Goal: Task Accomplishment & Management: Use online tool/utility

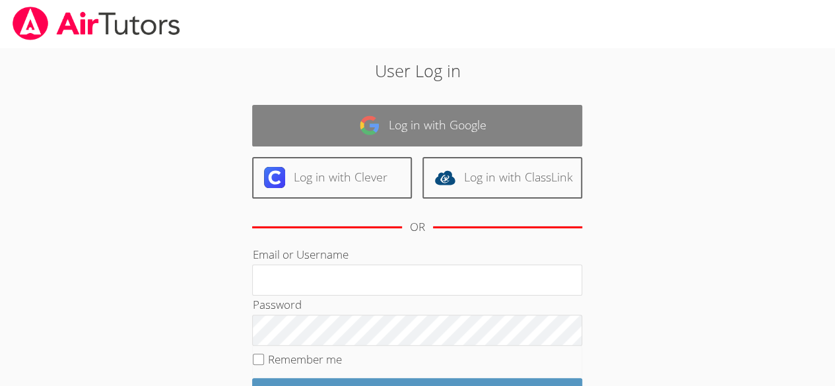
click at [428, 124] on link "Log in with Google" at bounding box center [417, 126] width 330 height 42
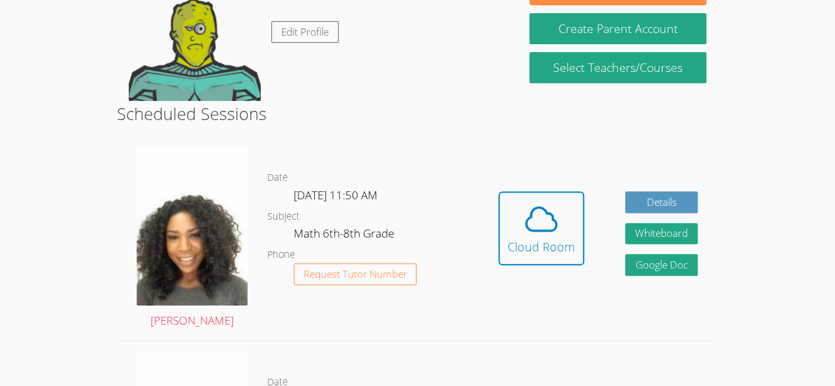
scroll to position [246, 0]
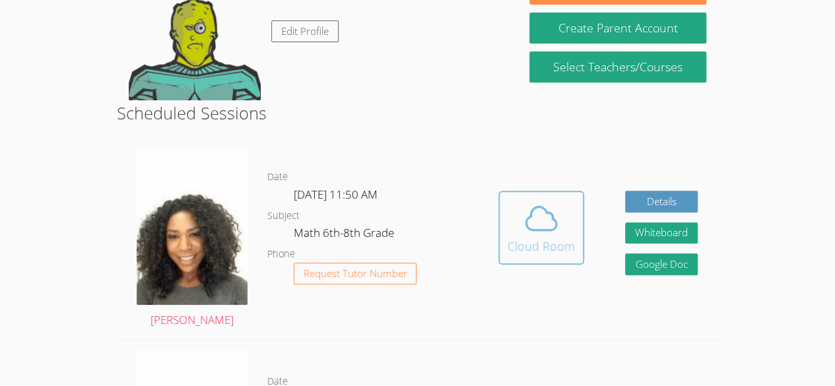
click at [537, 242] on div "Cloud Room" at bounding box center [541, 246] width 67 height 18
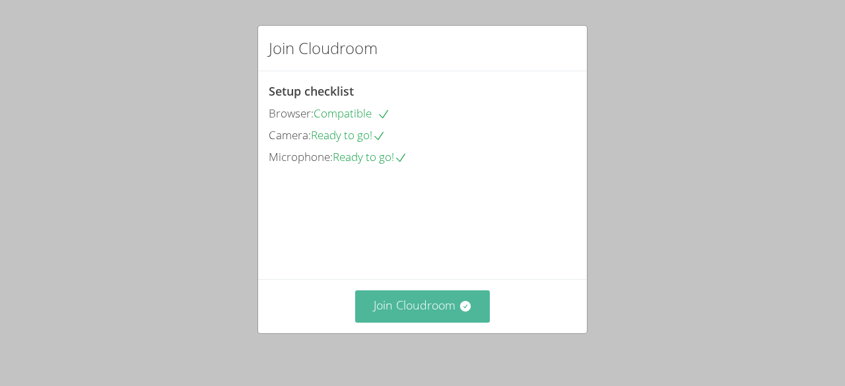
click at [428, 314] on button "Join Cloudroom" at bounding box center [422, 306] width 135 height 32
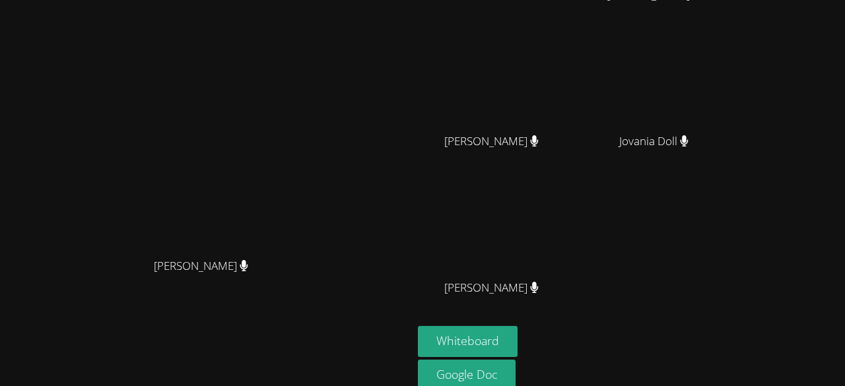
scroll to position [168, 0]
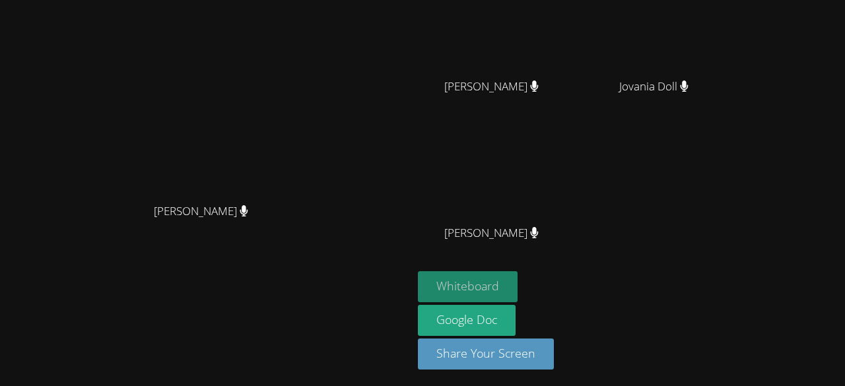
click at [518, 283] on button "Whiteboard" at bounding box center [468, 286] width 100 height 31
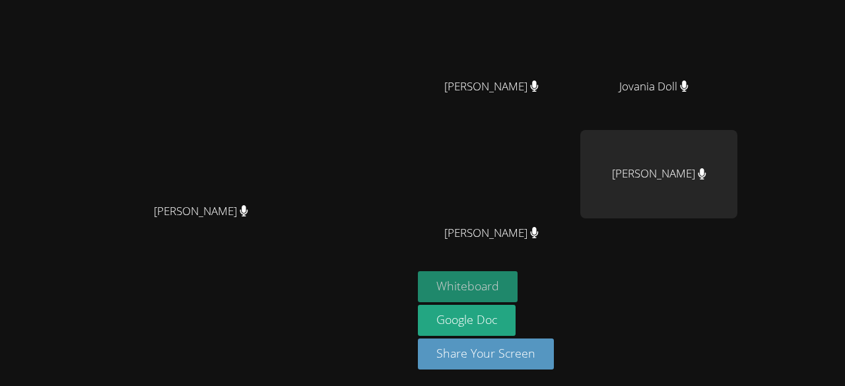
click at [518, 289] on button "Whiteboard" at bounding box center [468, 286] width 100 height 31
